Goal: Information Seeking & Learning: Learn about a topic

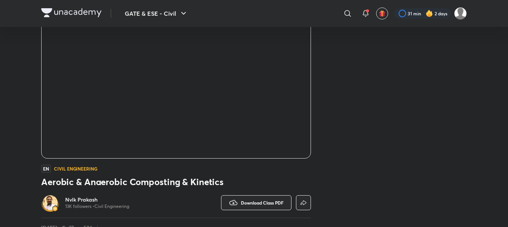
scroll to position [90, 0]
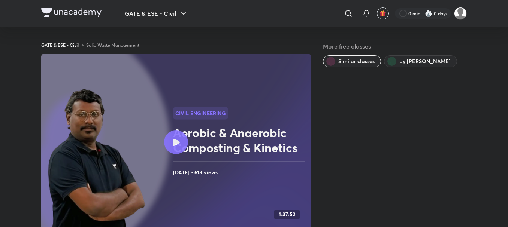
click at [116, 45] on link "Solid Waste Management" at bounding box center [112, 45] width 53 height 6
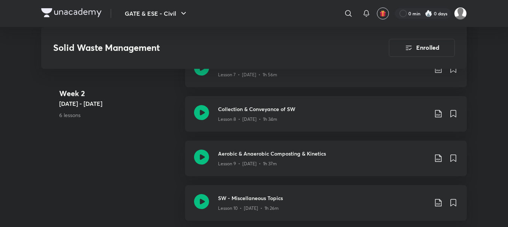
scroll to position [764, 0]
click at [199, 111] on icon at bounding box center [201, 112] width 15 height 15
